Goal: Navigation & Orientation: Find specific page/section

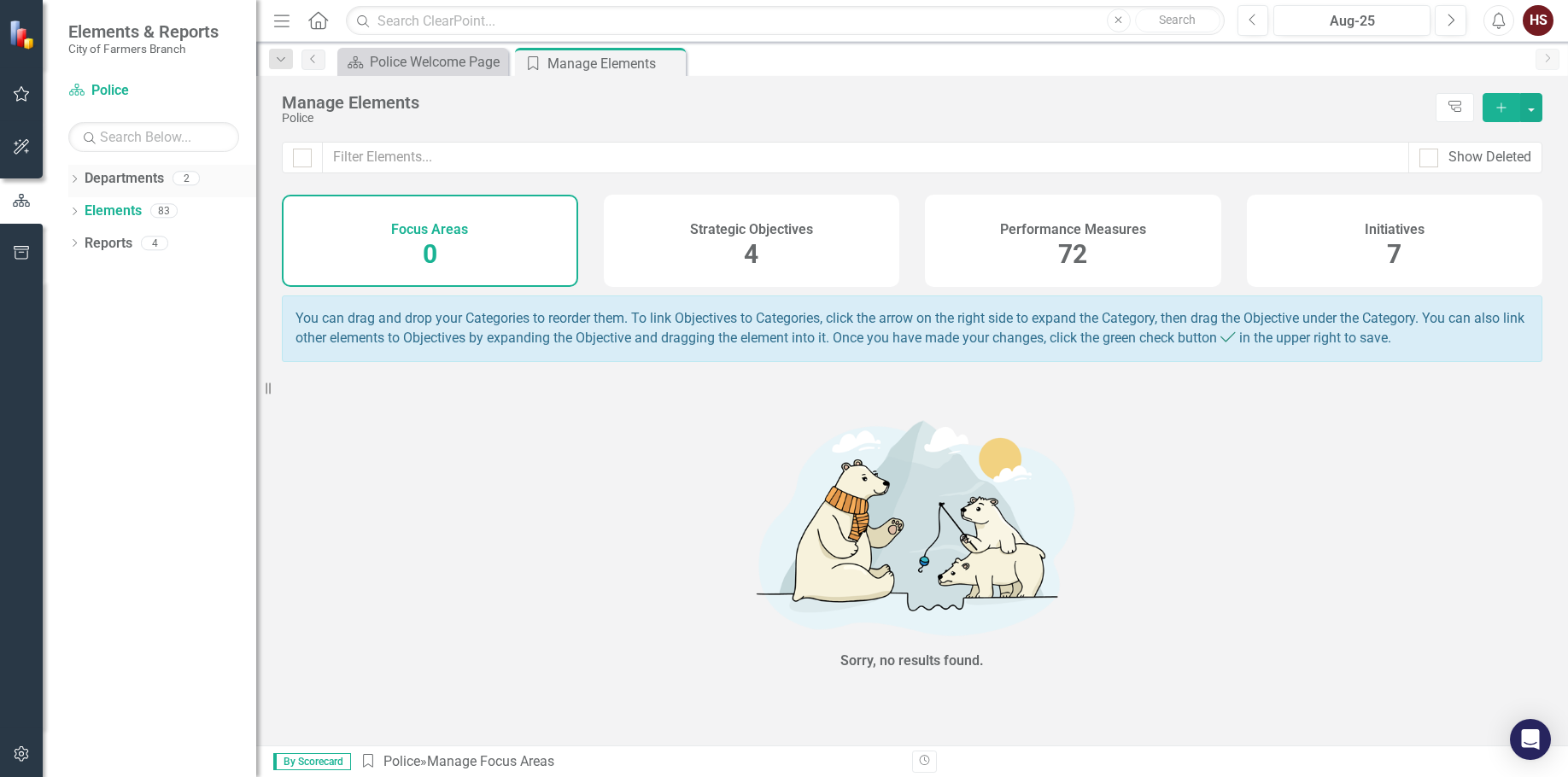
click at [142, 193] on div "Departments 2" at bounding box center [171, 181] width 172 height 33
click at [134, 184] on link "Departments" at bounding box center [125, 179] width 79 height 19
click at [1063, 242] on span "72" at bounding box center [1073, 254] width 29 height 30
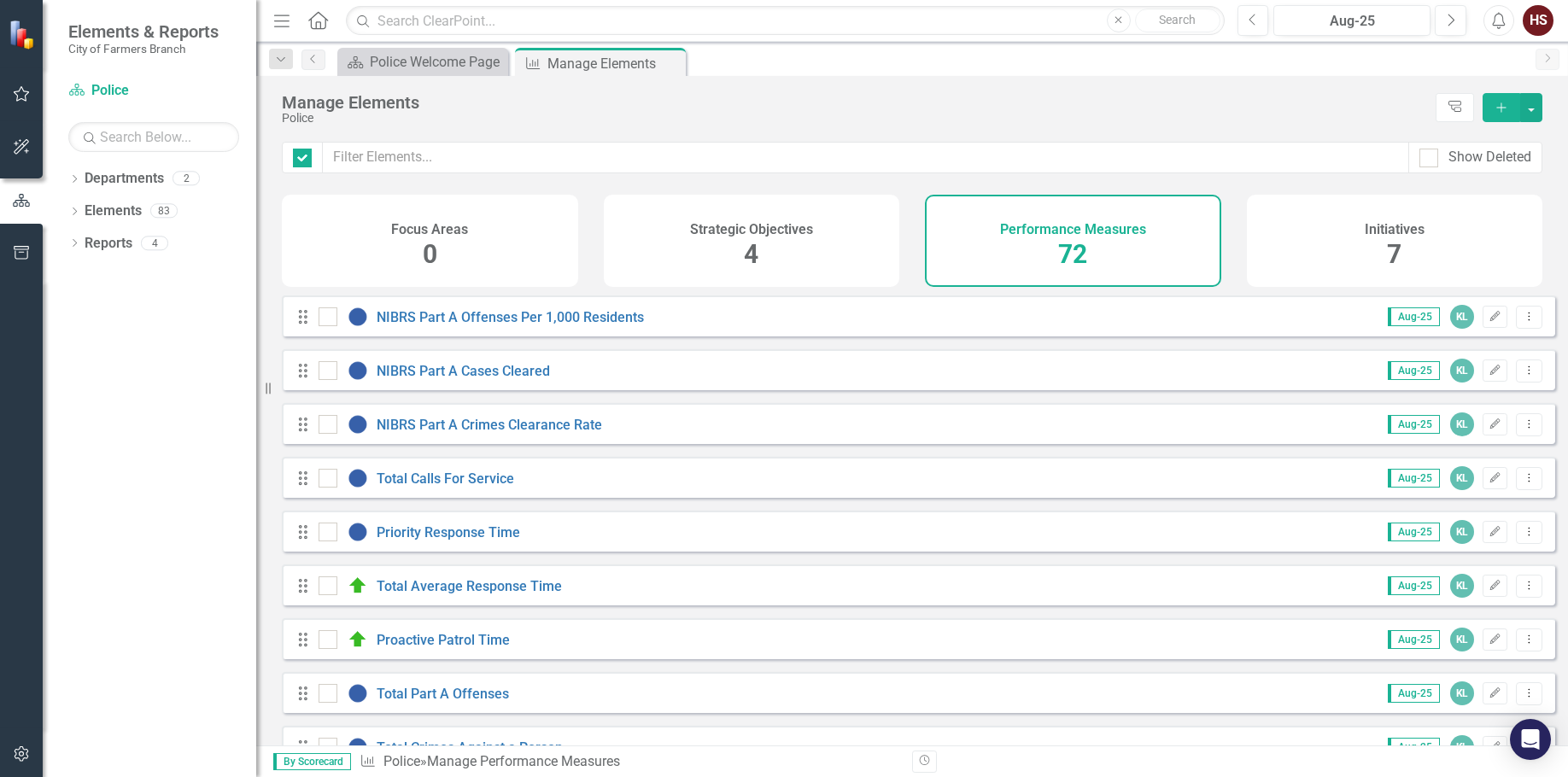
checkbox input "false"
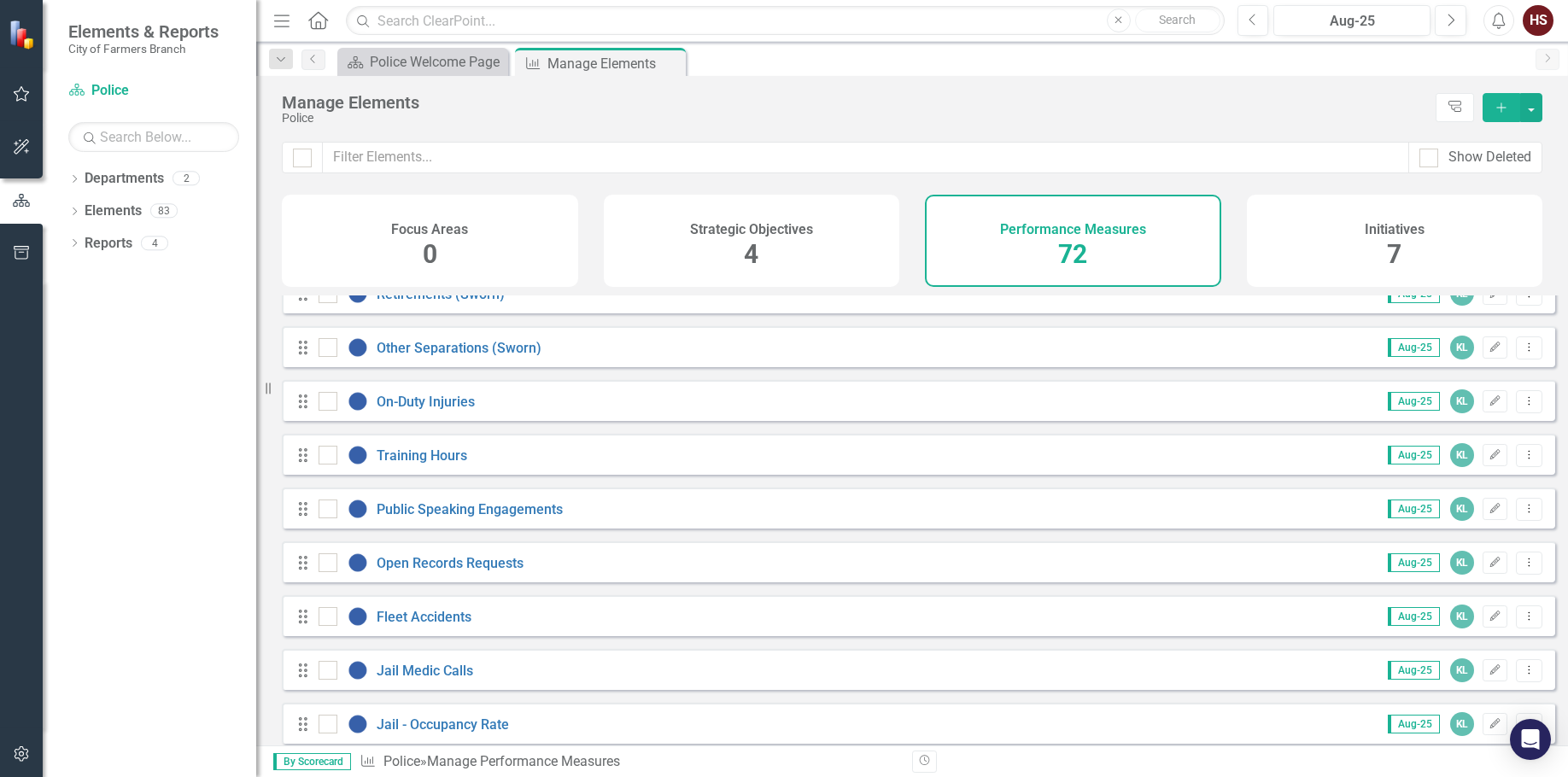
scroll to position [3330, 0]
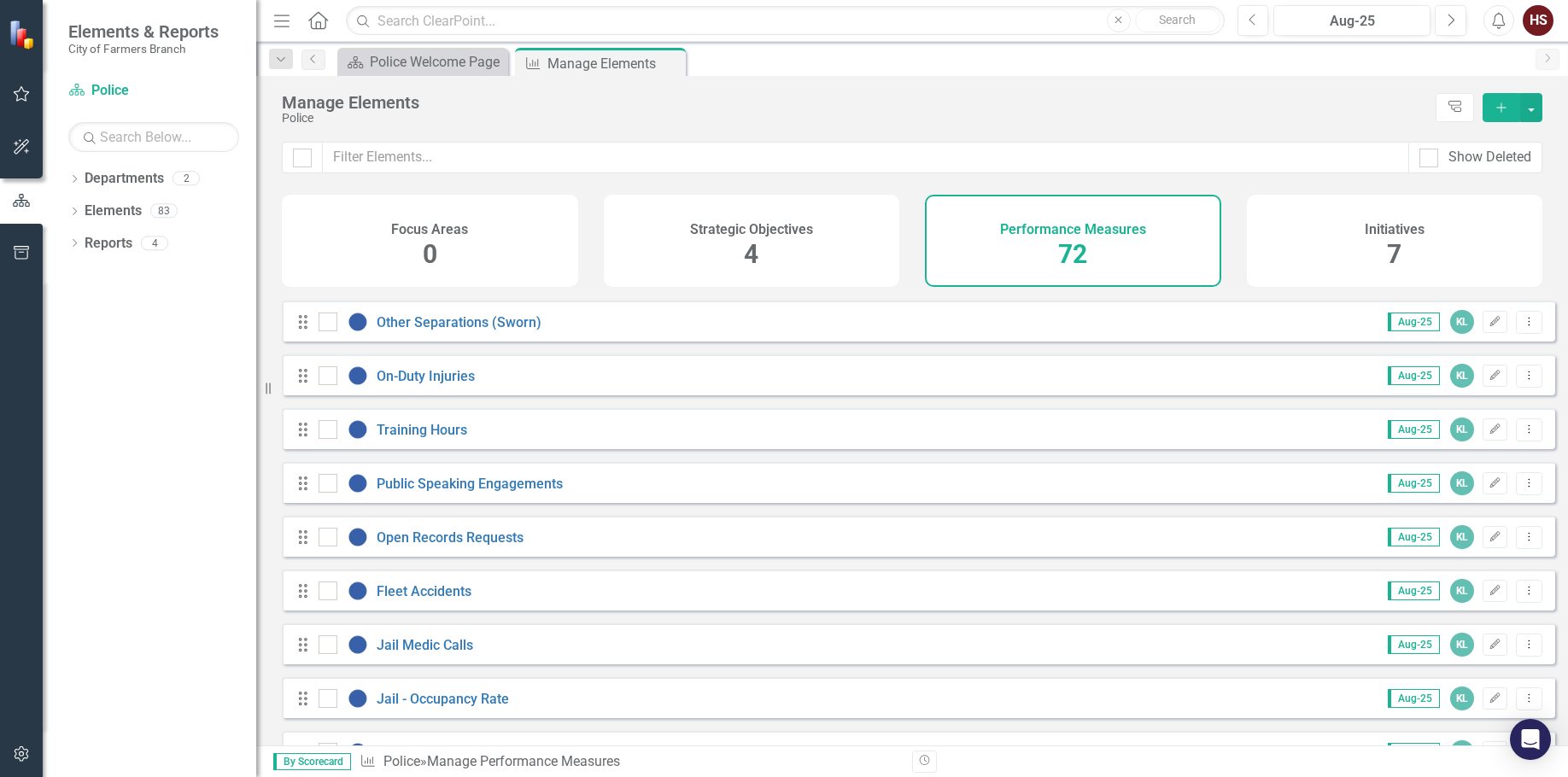
click at [565, 543] on div "Drag Open Records Requests Aug-25 KL Edit Dropdown Menu" at bounding box center [918, 536] width 1274 height 41
click at [324, 539] on input "checkbox" at bounding box center [324, 534] width 12 height 12
checkbox input "true"
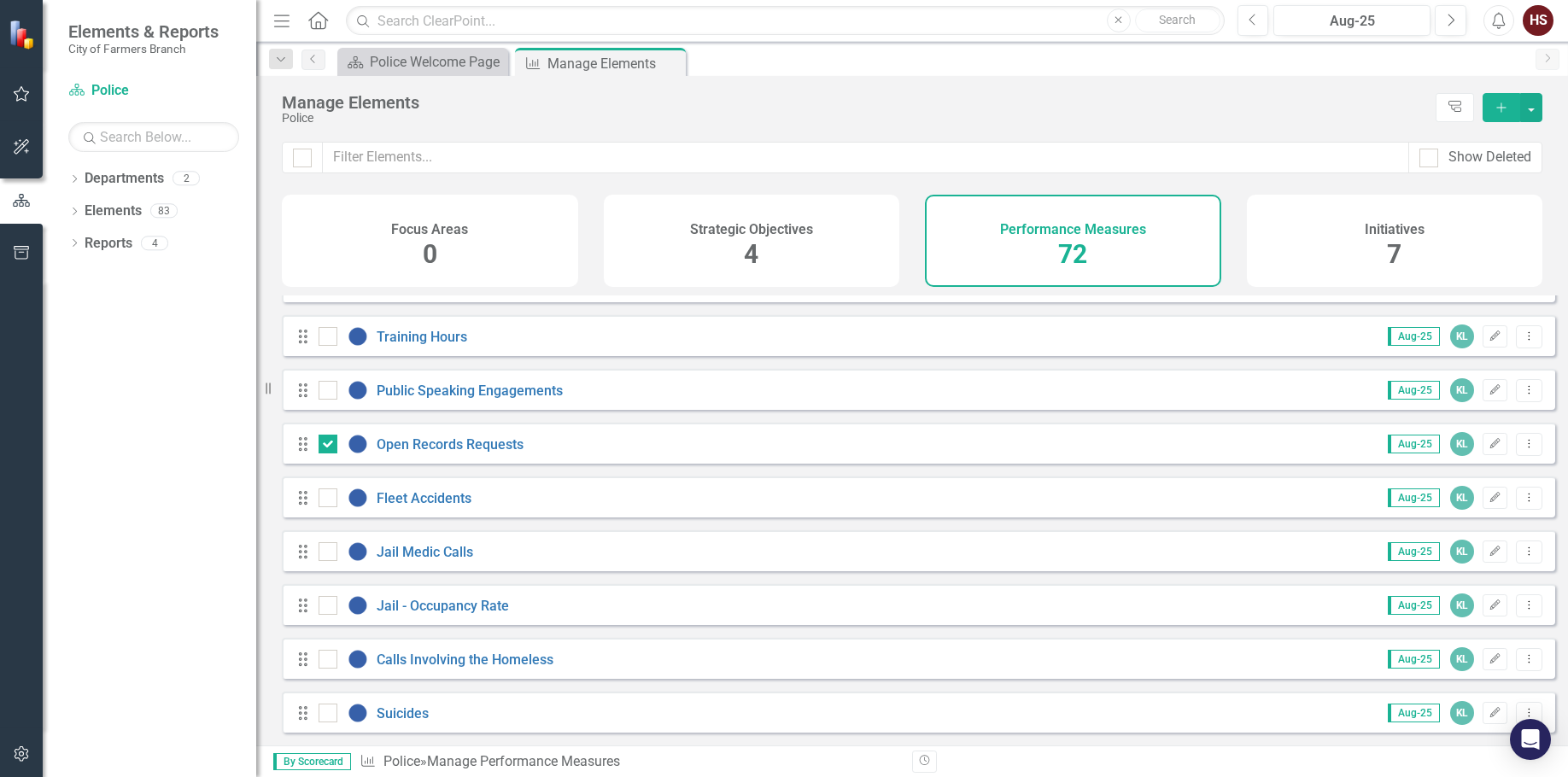
scroll to position [3435, 0]
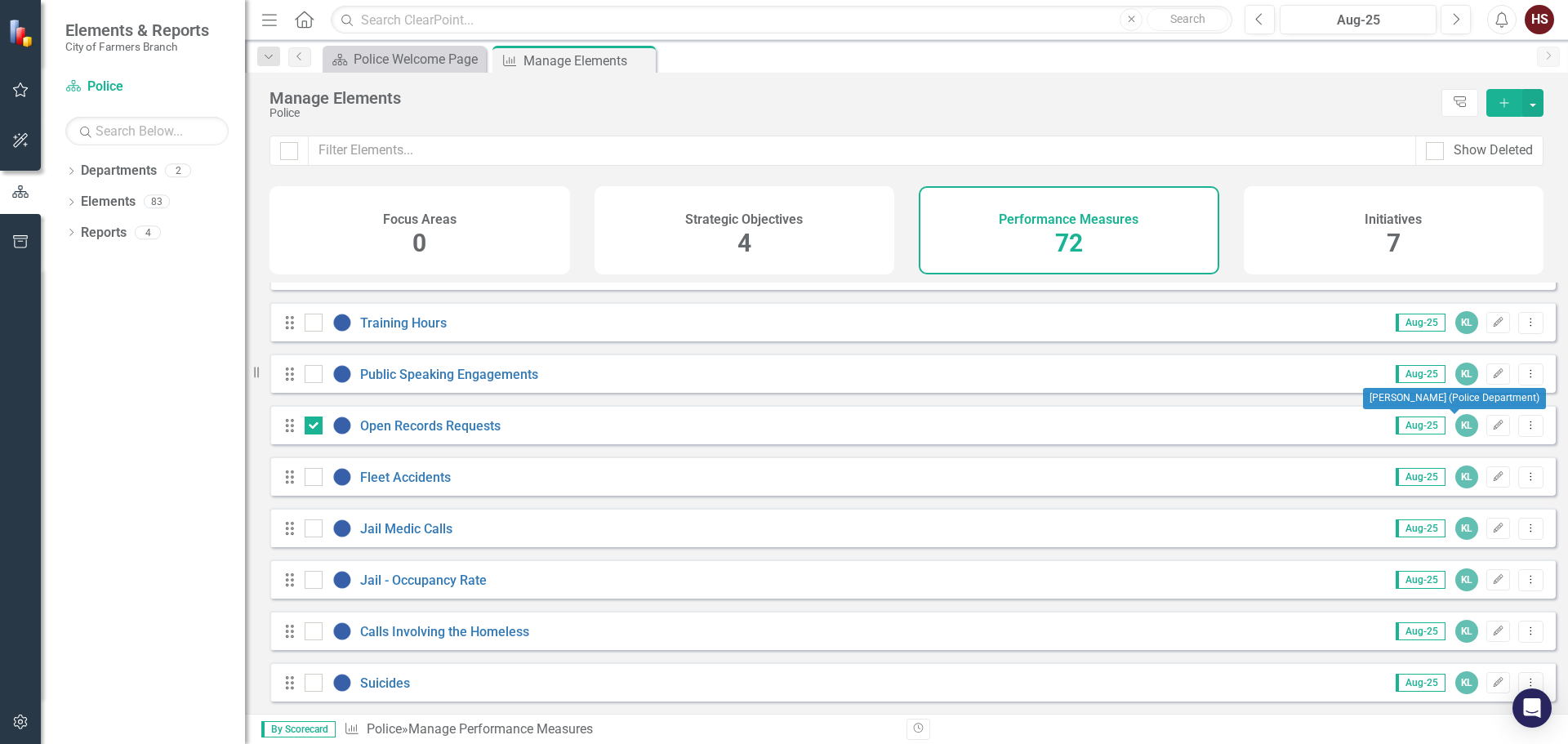
click at [1455, 426] on div "KL" at bounding box center [1466, 426] width 23 height 23
click at [1418, 426] on span "Aug-25" at bounding box center [1420, 425] width 50 height 18
click at [1498, 424] on icon "Dropdown Menu" at bounding box center [1530, 426] width 14 height 11
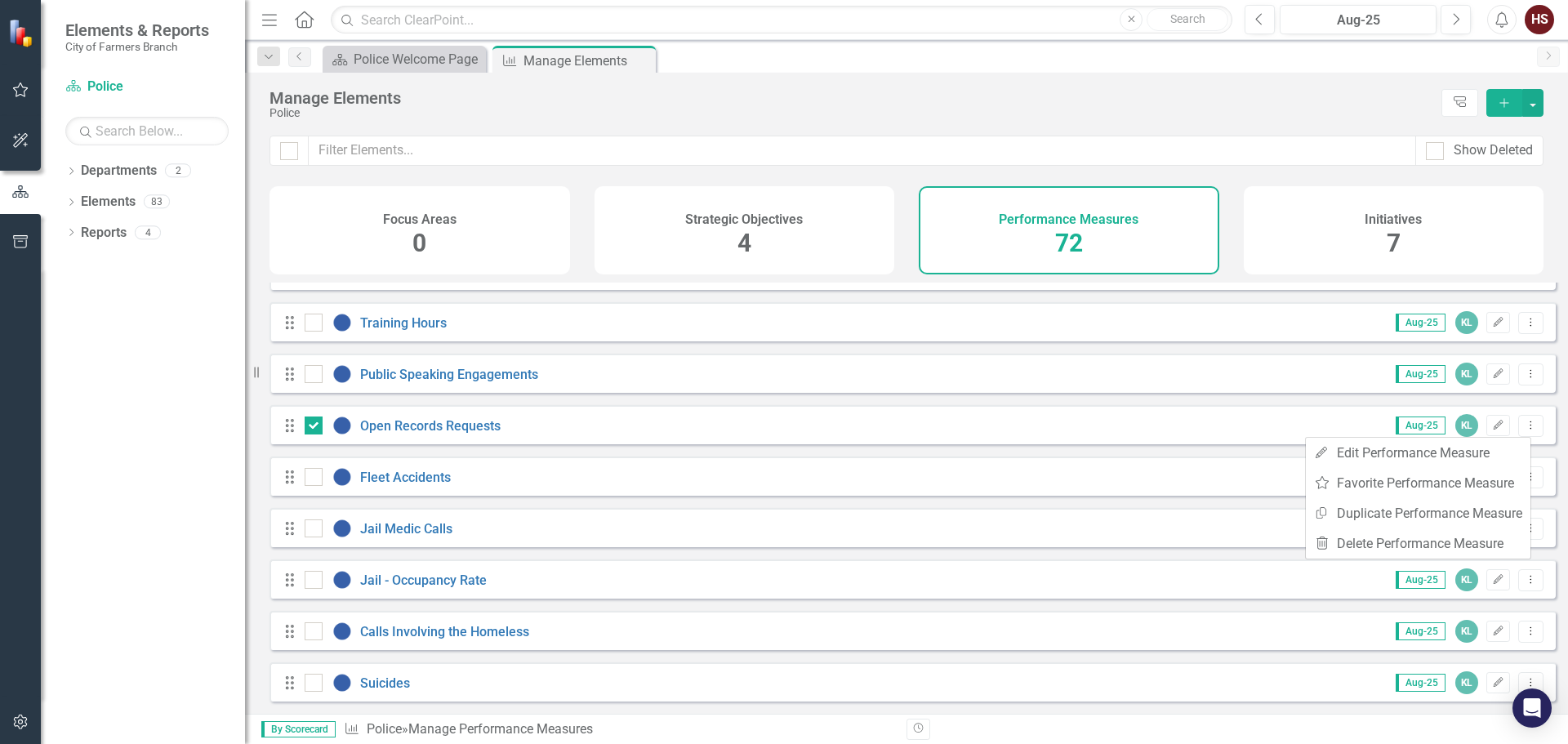
click at [1288, 424] on div "Drag Open Records Requests Aug-25 KL Edit Dropdown Menu" at bounding box center [912, 425] width 1286 height 39
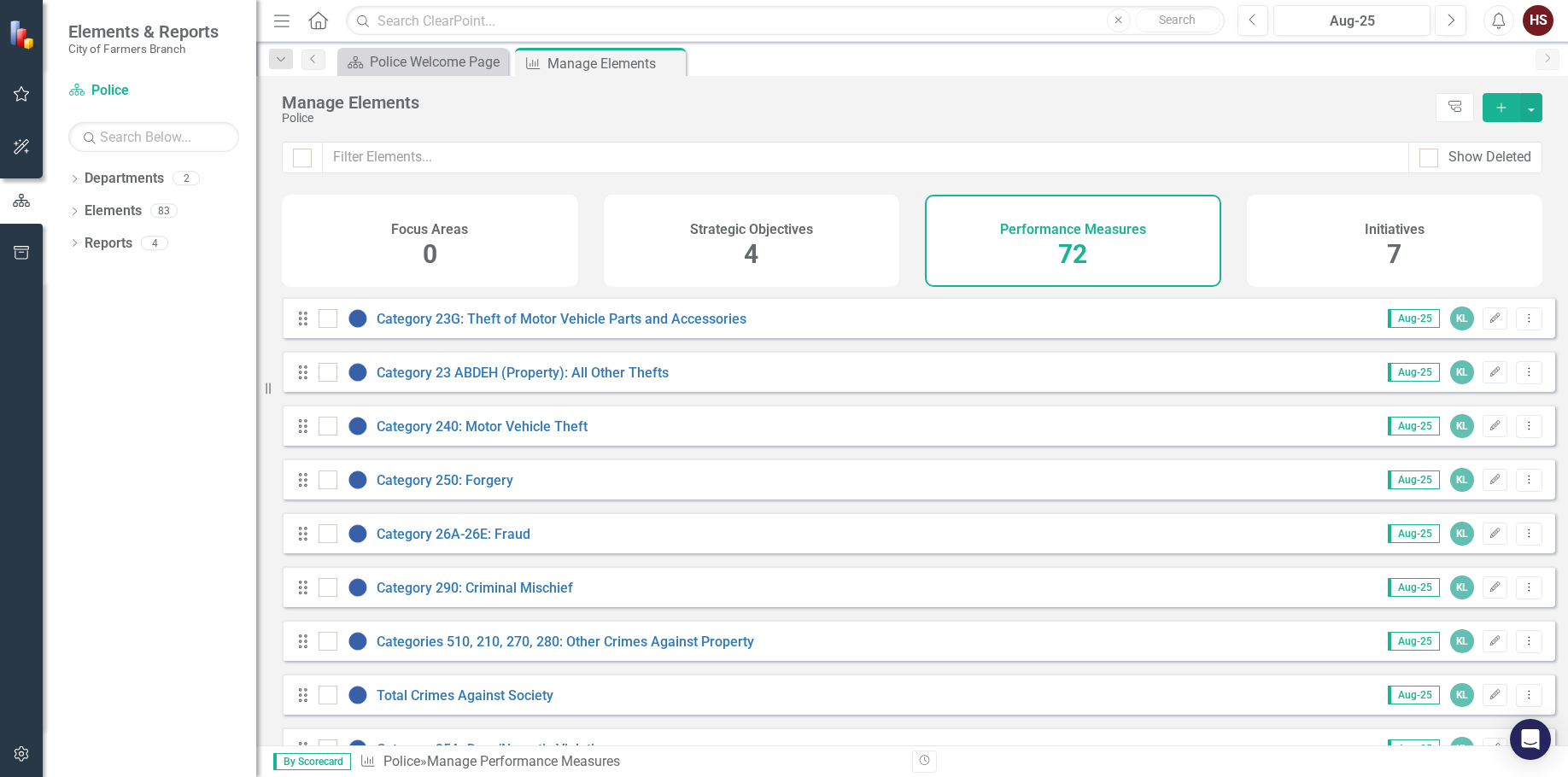
scroll to position [1281, 0]
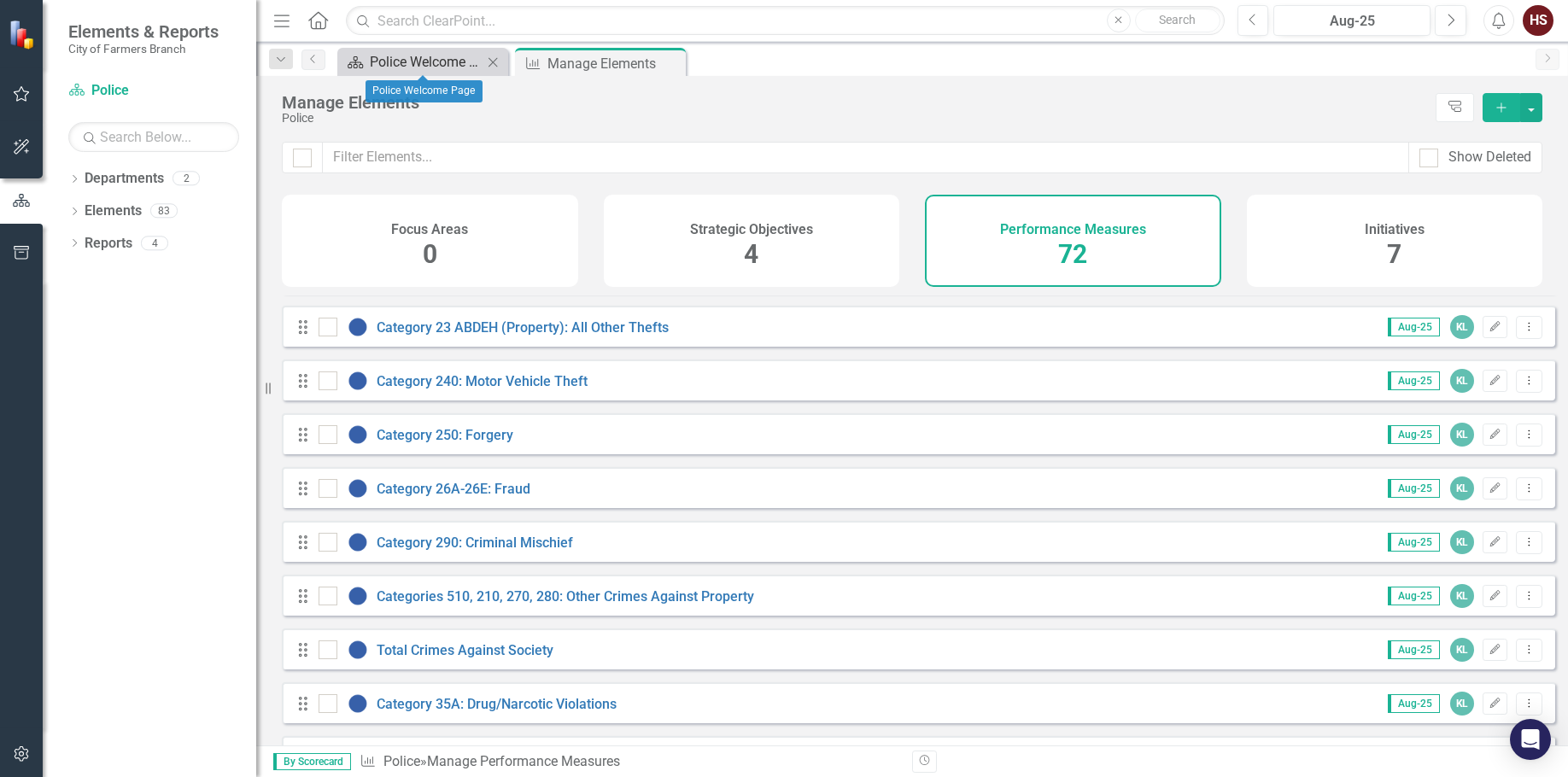
click at [436, 58] on div "Police Welcome Page" at bounding box center [426, 62] width 113 height 21
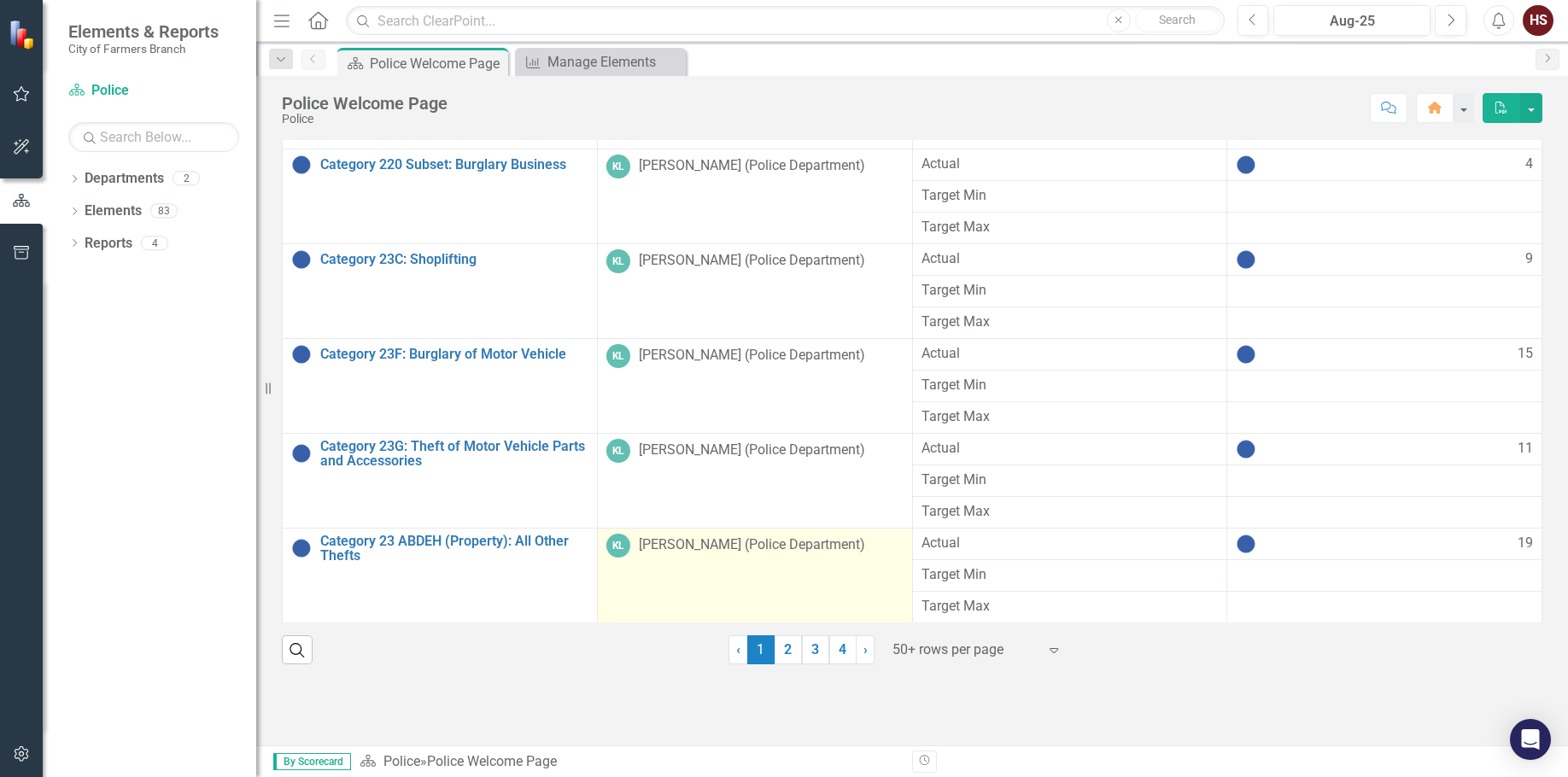
scroll to position [259, 0]
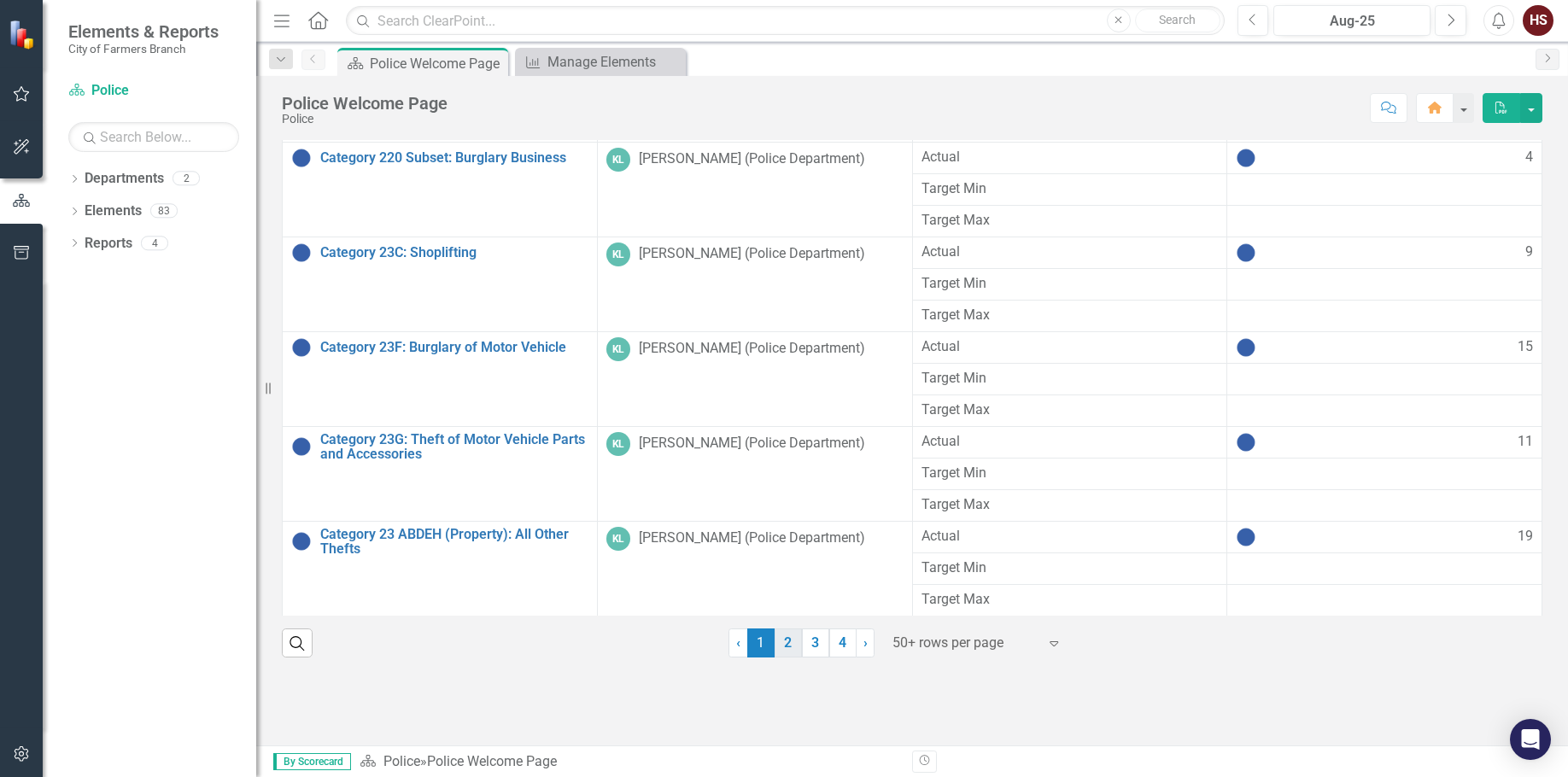
click at [785, 648] on link "2" at bounding box center [788, 643] width 27 height 29
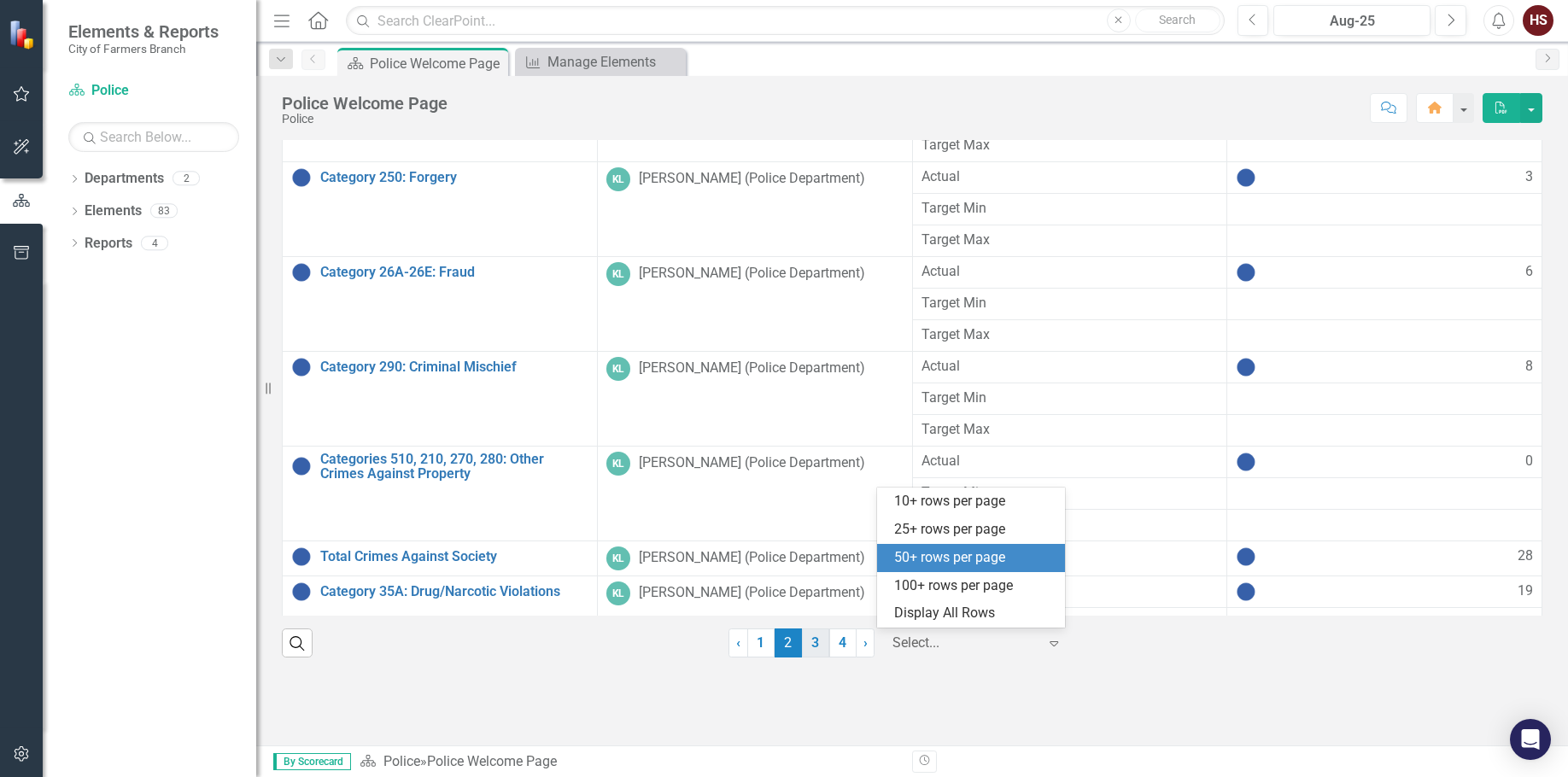
click at [910, 644] on div at bounding box center [966, 644] width 145 height 23
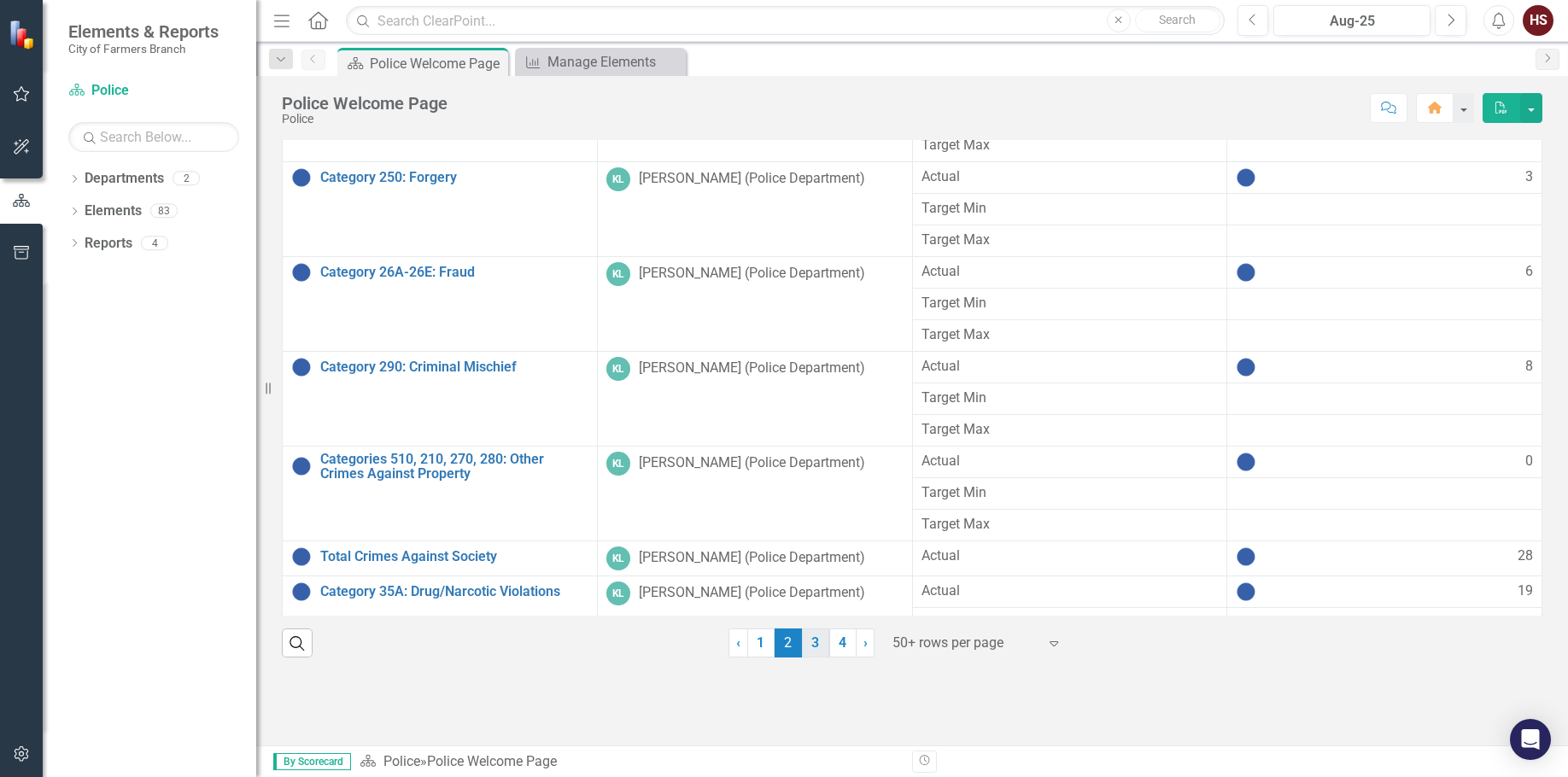
click at [811, 654] on link "3" at bounding box center [816, 643] width 27 height 29
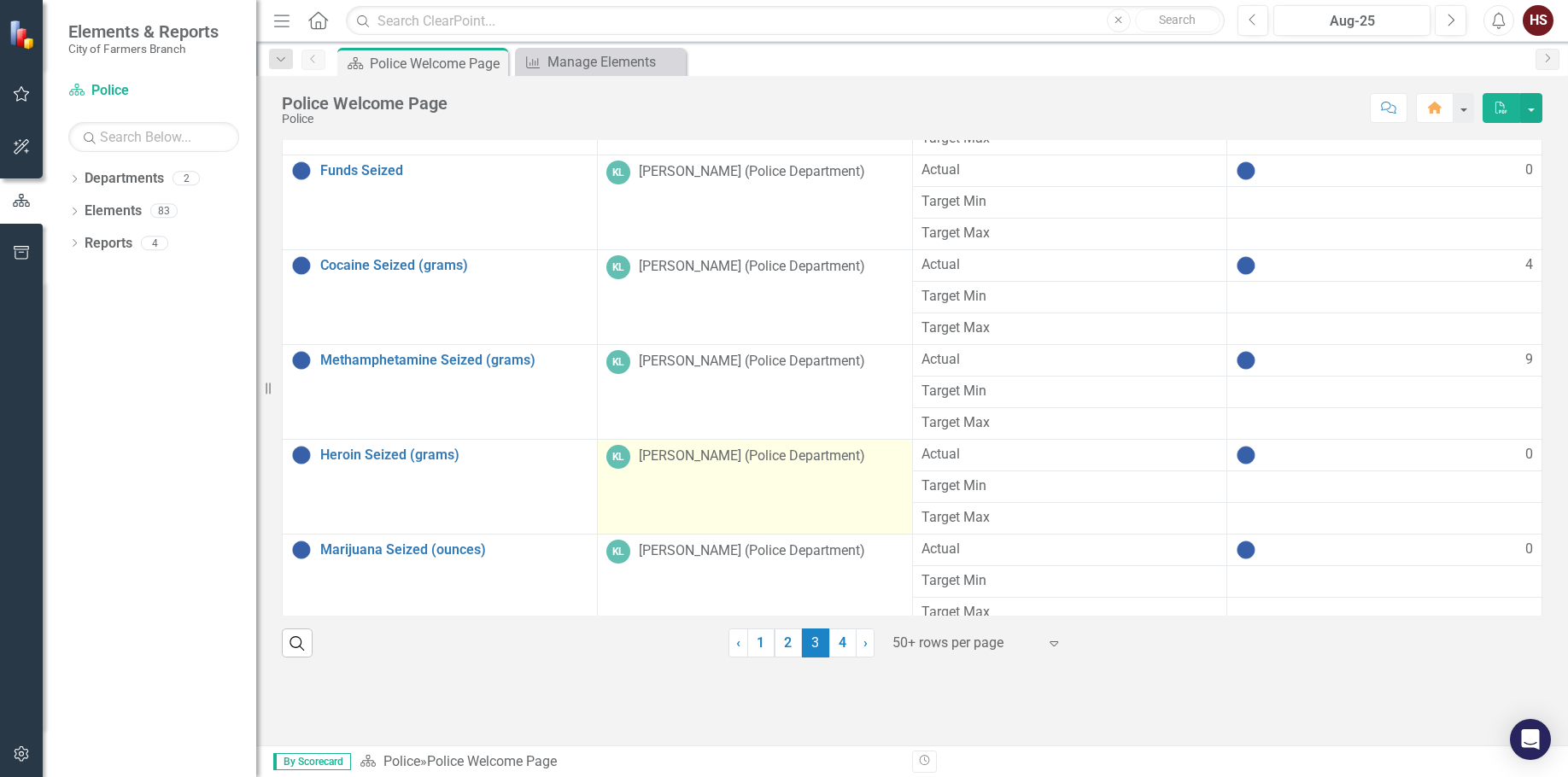
scroll to position [1063, 0]
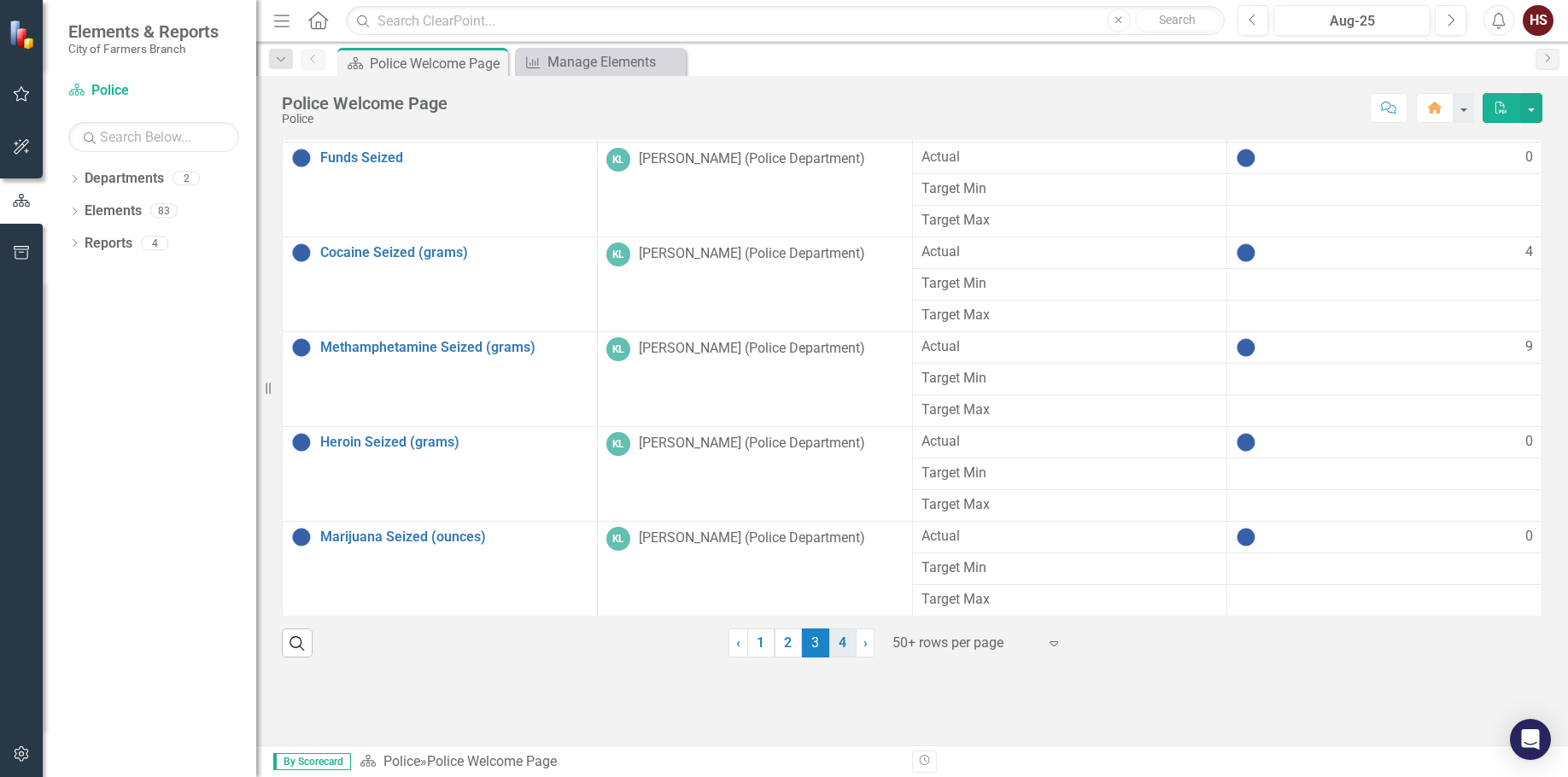
click at [838, 648] on link "4" at bounding box center [843, 643] width 27 height 29
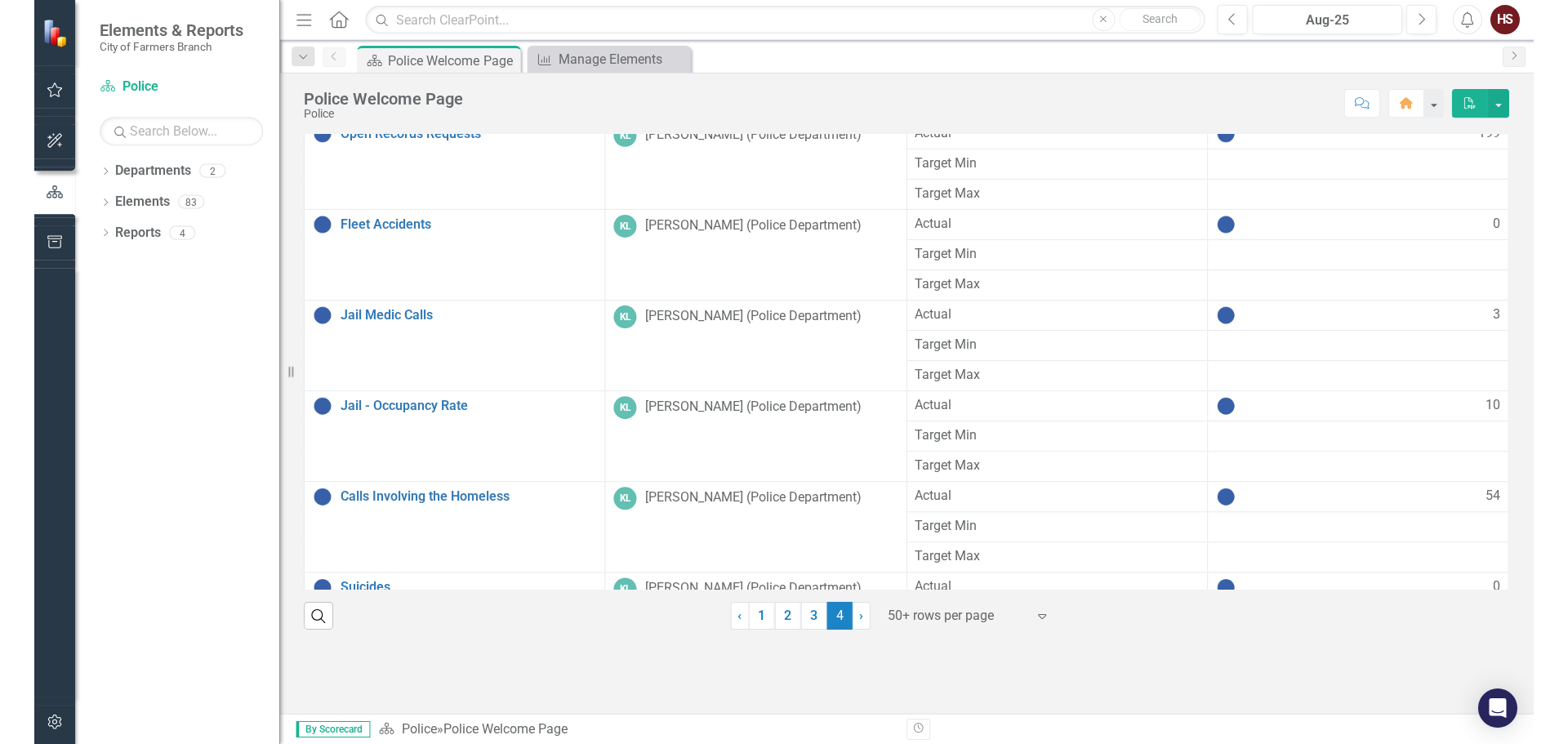
scroll to position [408, 0]
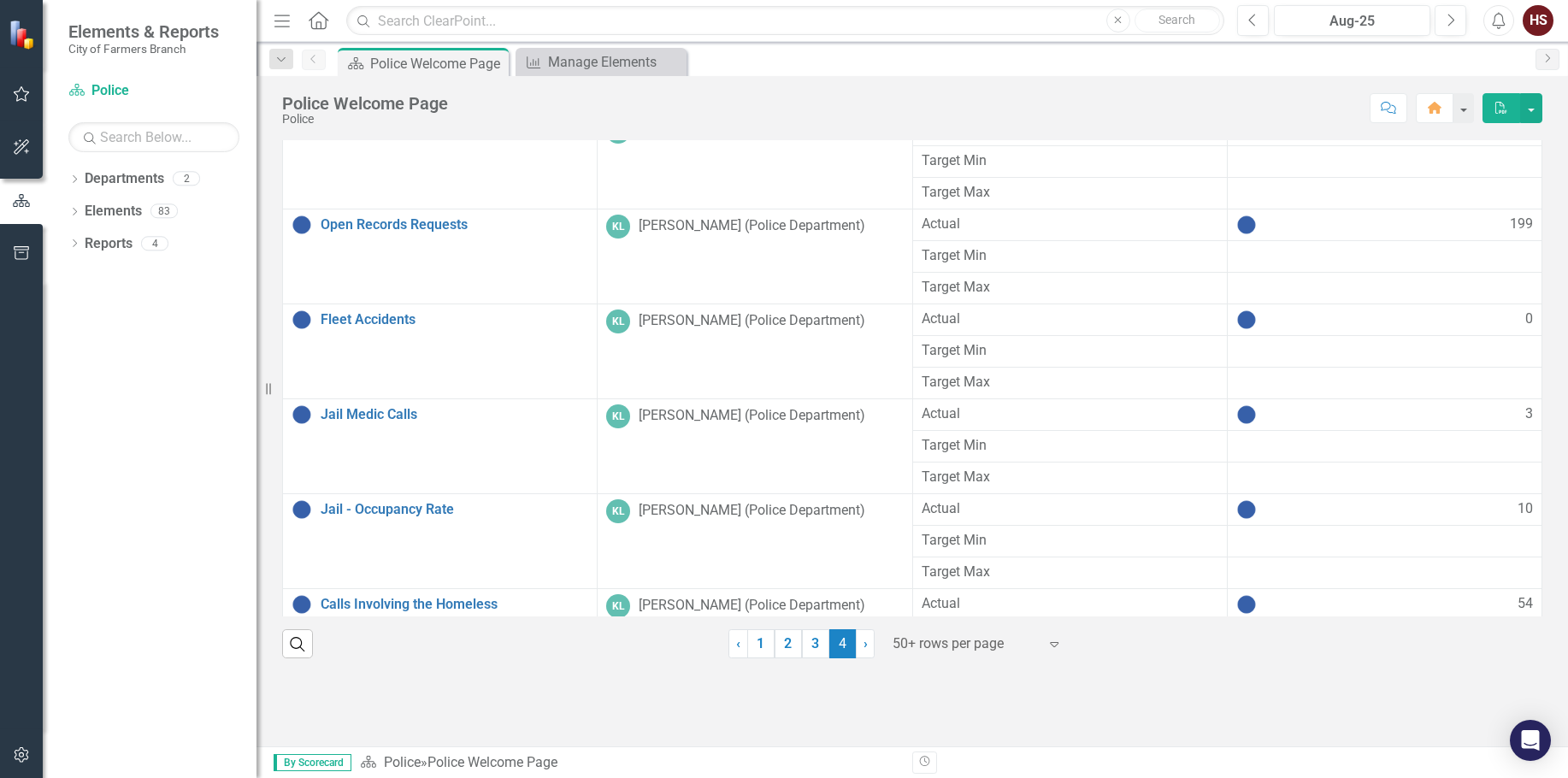
click at [1302, 667] on div at bounding box center [912, 693] width 1286 height 71
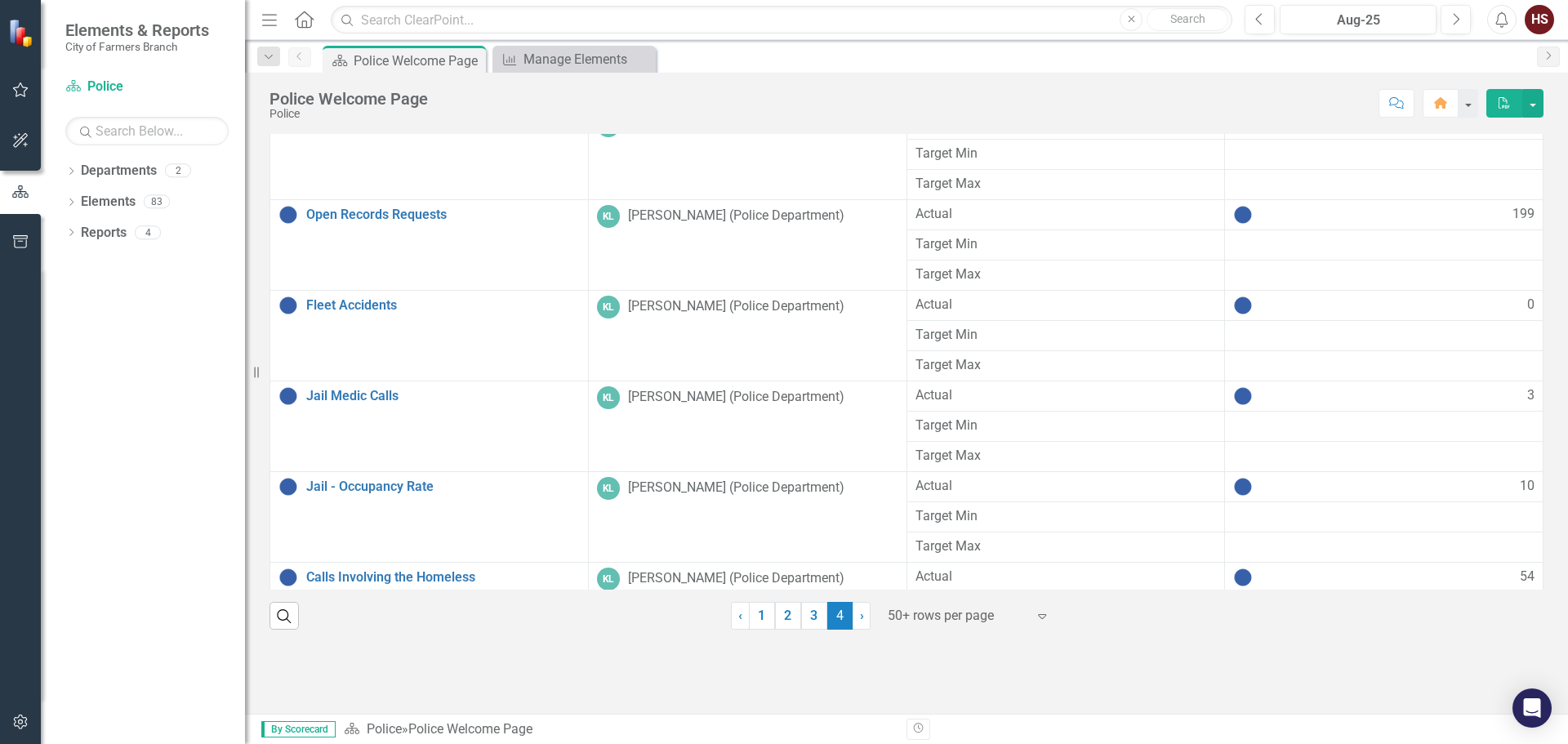
click at [1335, 638] on div at bounding box center [906, 663] width 1299 height 67
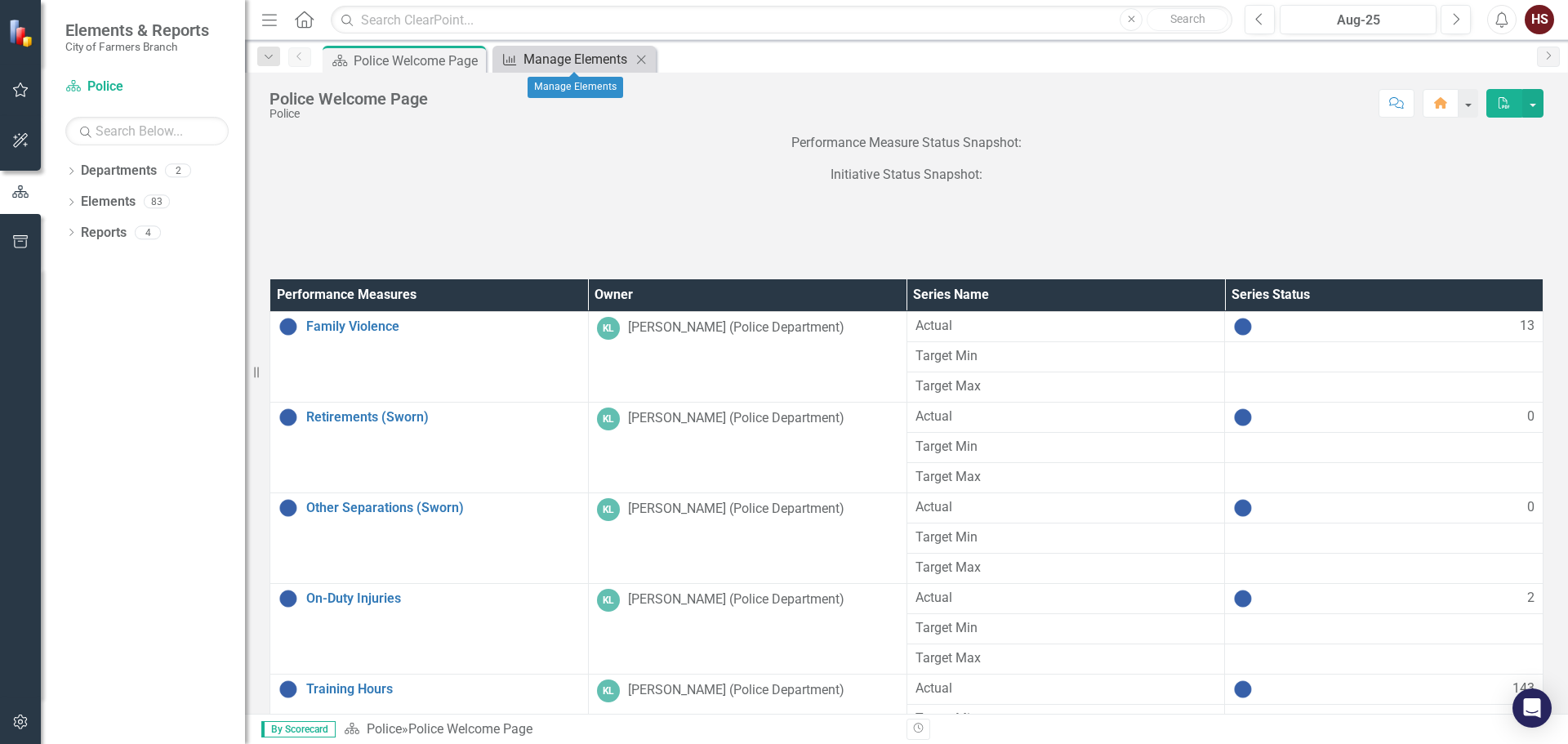
click at [549, 54] on div "Manage Elements" at bounding box center [577, 59] width 108 height 20
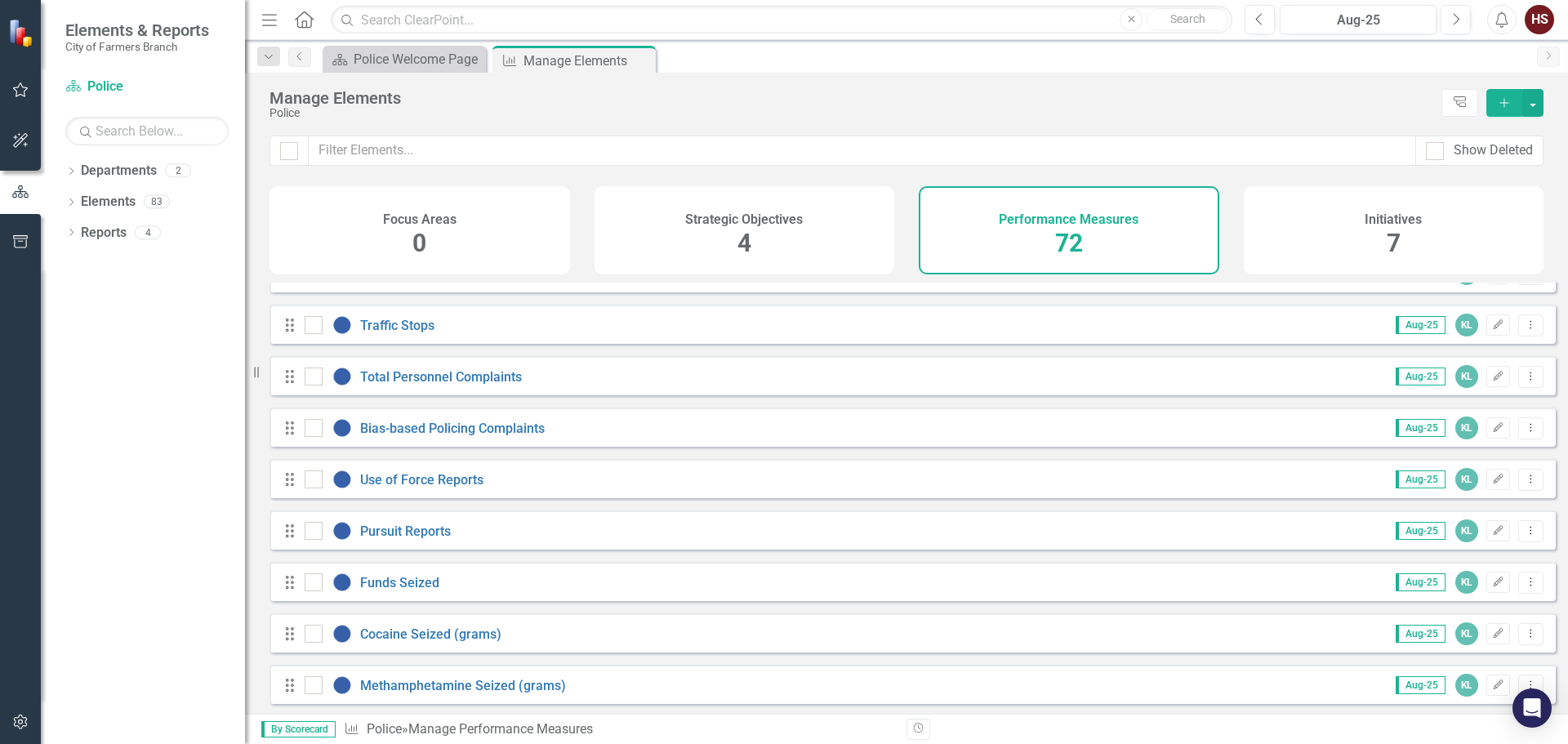
scroll to position [2468, 0]
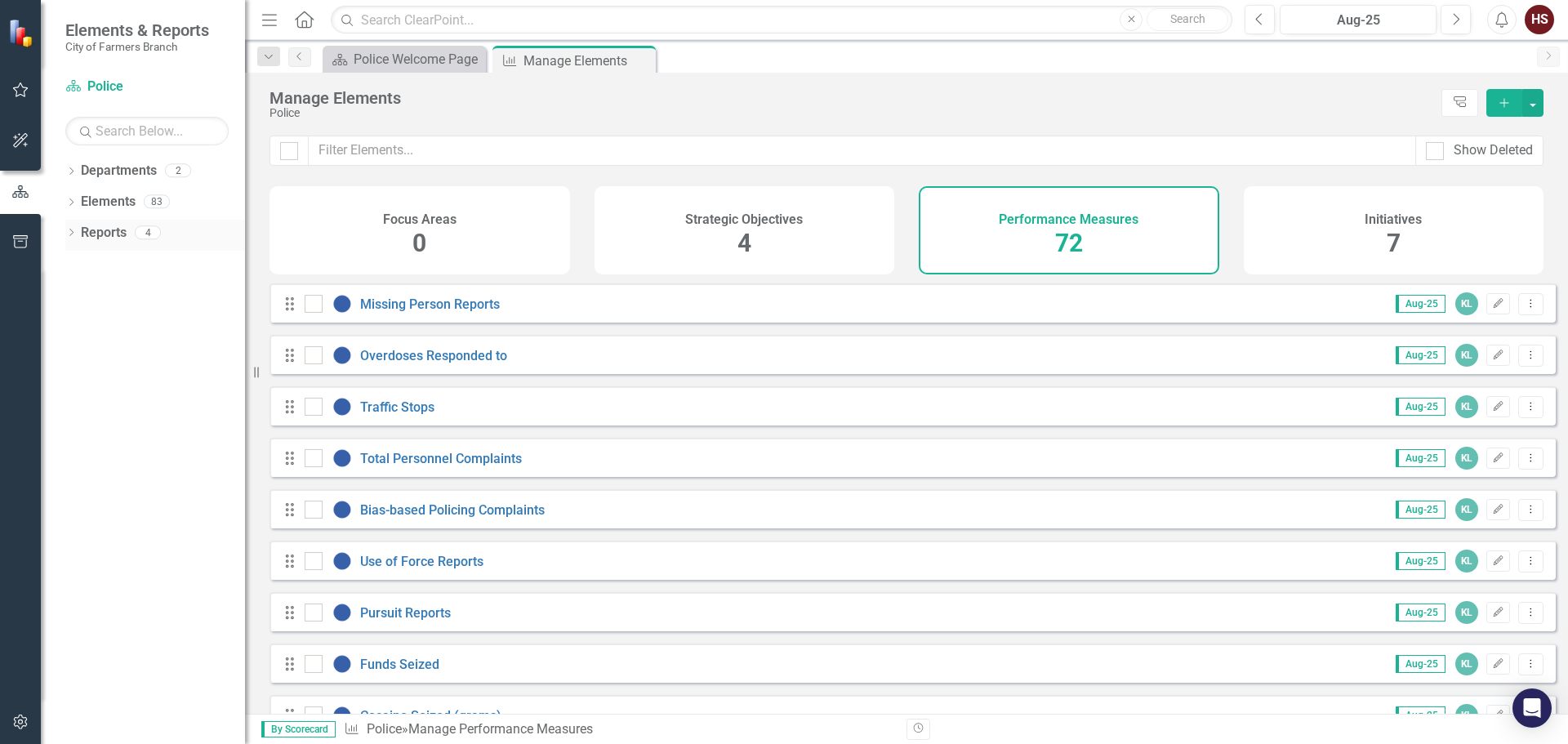
click at [112, 232] on link "Reports" at bounding box center [104, 233] width 46 height 18
click at [69, 236] on icon "Dropdown" at bounding box center [71, 234] width 11 height 9
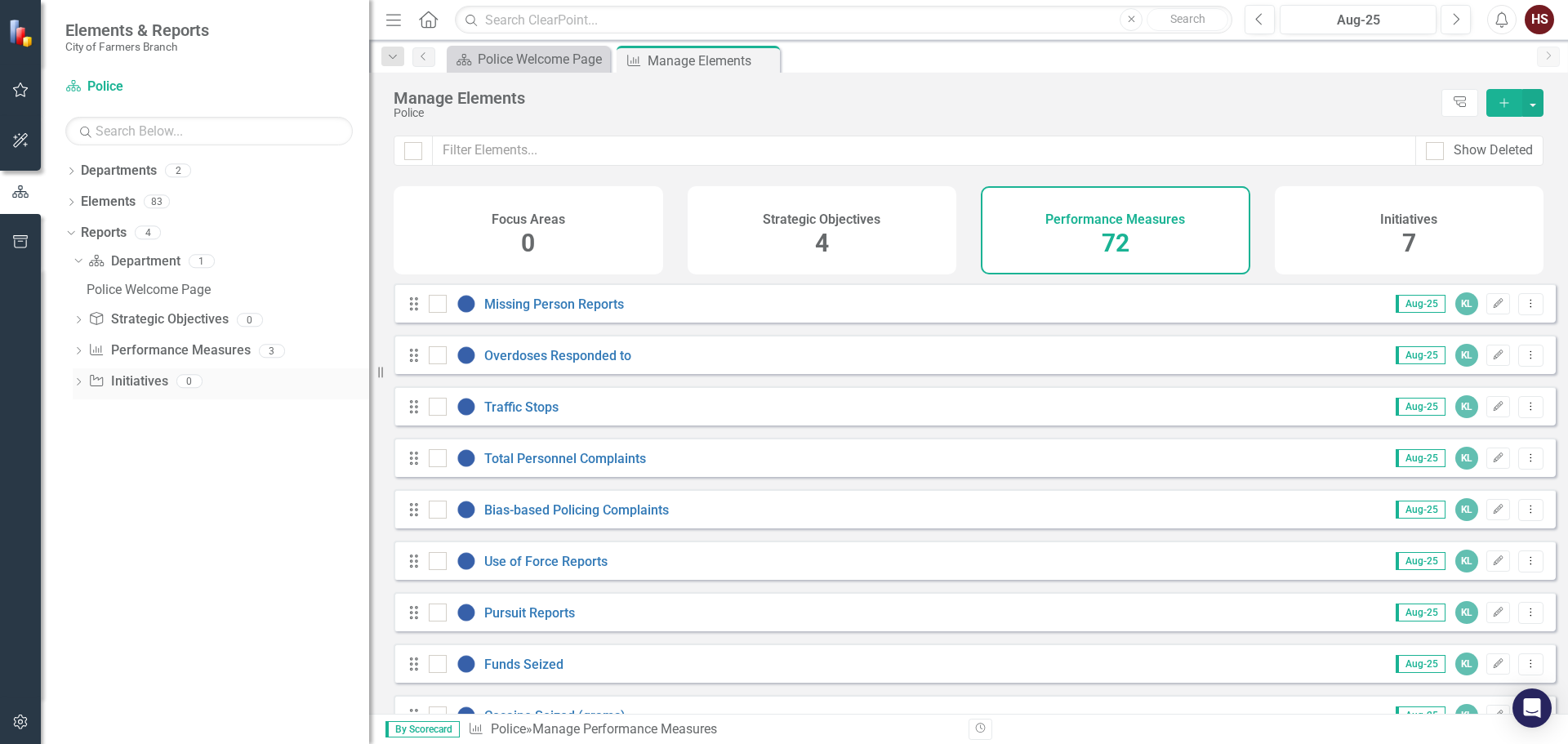
drag, startPoint x: 246, startPoint y: 366, endPoint x: 365, endPoint y: 374, distance: 119.3
click at [369, 373] on div "Resize" at bounding box center [376, 372] width 13 height 744
click at [224, 349] on link "Performance Measure Performance Measures" at bounding box center [169, 351] width 162 height 18
